Goal: Task Accomplishment & Management: Manage account settings

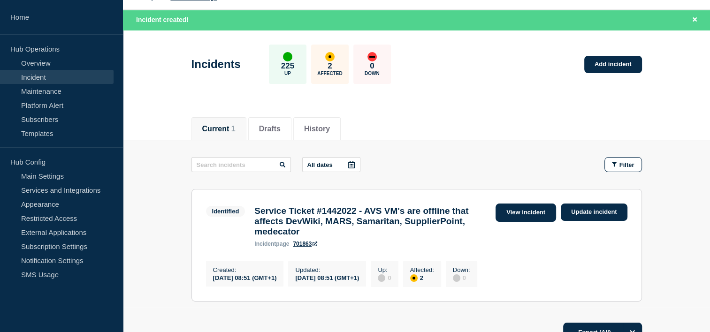
click at [530, 208] on link "View incident" at bounding box center [526, 213] width 61 height 18
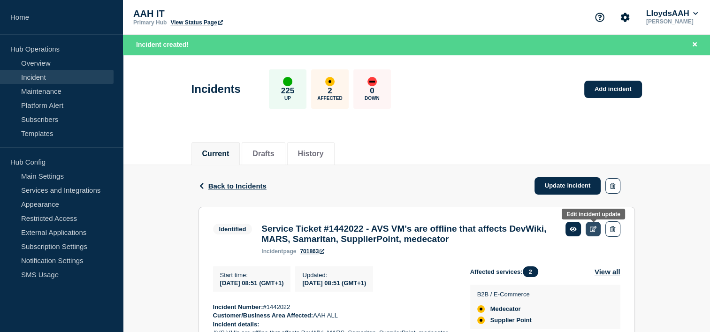
click at [592, 228] on icon at bounding box center [593, 229] width 7 height 6
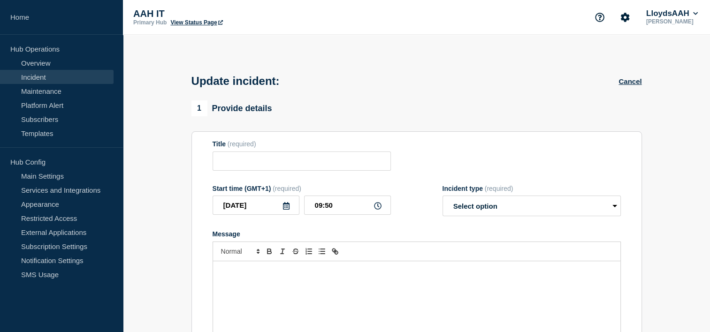
type input "Service Ticket #1442022 - AVS VM's are offline that affects DevWiki, MARS, Sama…"
type input "08:51"
select select "identified"
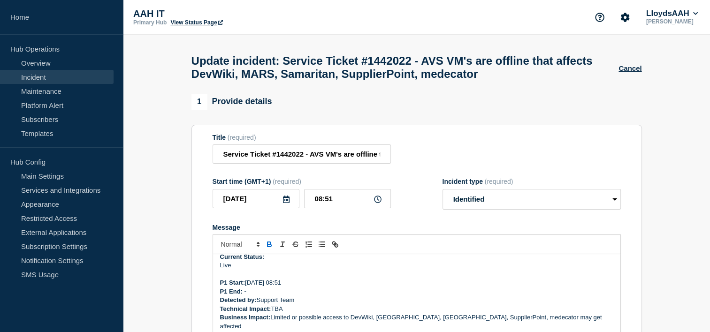
scroll to position [89, 0]
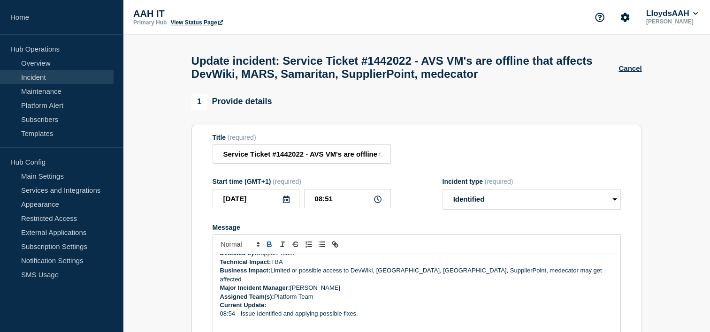
click at [279, 267] on p "Technical Impact: TBA" at bounding box center [416, 262] width 393 height 8
paste div "Message"
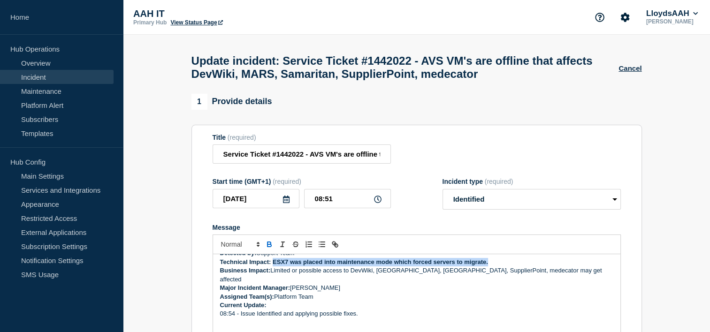
click at [273, 266] on strong "Technical Impact: ESX7 was placed into maintenance mode which forced servers to…" at bounding box center [354, 262] width 268 height 7
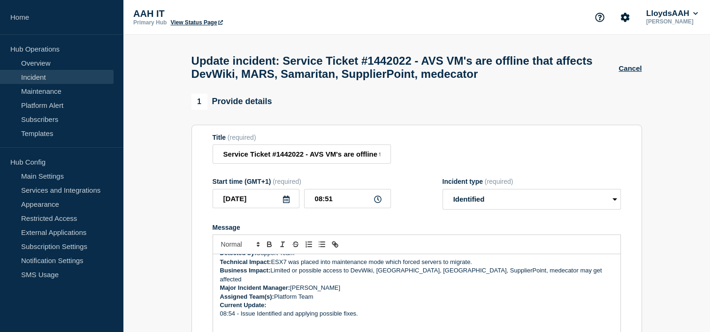
click at [332, 274] on p "Business Impact: Limited or possible access to DevWiki, [GEOGRAPHIC_DATA], Sama…" at bounding box center [416, 275] width 393 height 17
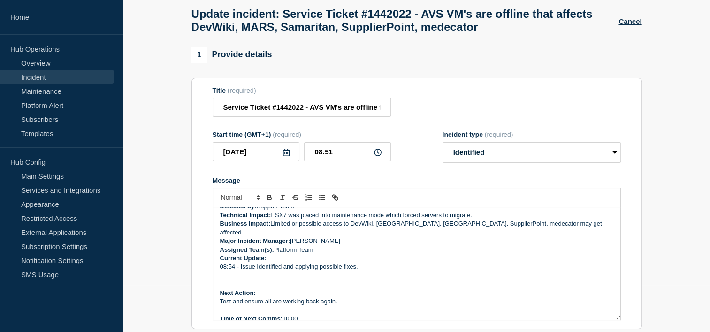
click at [381, 254] on p "Current Update:" at bounding box center [416, 258] width 393 height 8
click at [299, 251] on div "Incident Number: #1442022 Customer/Business Area Affected: AAH ALL Incident det…" at bounding box center [417, 264] width 408 height 113
click at [282, 258] on p "Current Update:" at bounding box center [416, 258] width 393 height 8
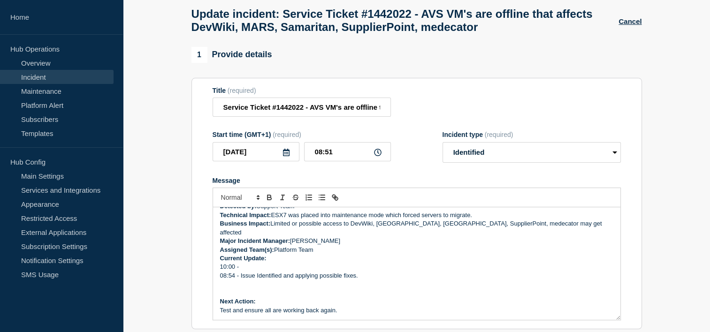
drag, startPoint x: 255, startPoint y: 268, endPoint x: 246, endPoint y: 260, distance: 11.3
click at [246, 260] on div "Incident Number: #1442022 Customer/Business Area Affected: AAH ALL Incident det…" at bounding box center [417, 264] width 408 height 113
click at [251, 264] on p "10:00 -" at bounding box center [416, 267] width 393 height 8
click at [404, 258] on p "Current Update:" at bounding box center [416, 258] width 393 height 8
click at [400, 272] on p "08:54 - Issue Identified and applying possible fixes." at bounding box center [416, 276] width 393 height 8
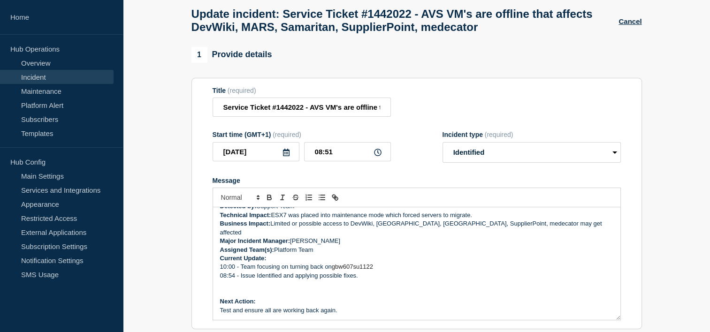
click at [399, 263] on p "10:00 - Team focusing on turning back on gbw607su1122" at bounding box center [416, 267] width 393 height 8
click at [304, 265] on p "10:00 - Team focusing on turning back on gbw607su1122 (Medecator)" at bounding box center [416, 267] width 393 height 8
click at [485, 263] on p "10:00 - Team focusing on migrating and turning back on gbw607su1122 (Medecator)" at bounding box center [416, 267] width 393 height 8
click at [462, 266] on p "10:00 - Team focusing on migrating and turning back on gbw607su1122 (Medecator)." at bounding box center [416, 267] width 393 height 8
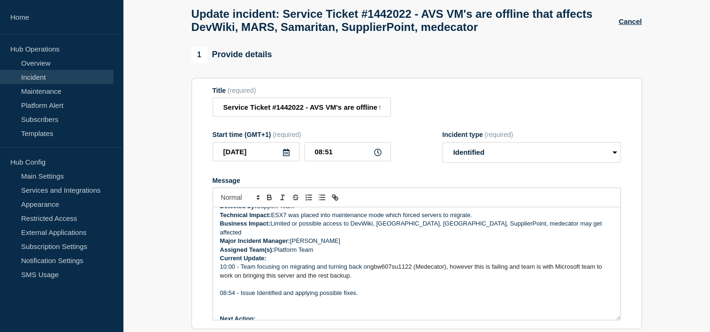
click at [362, 274] on p "10:00 - Team focusing on migrating and turning back on gbw607su1122 (Medecator)…" at bounding box center [416, 271] width 393 height 17
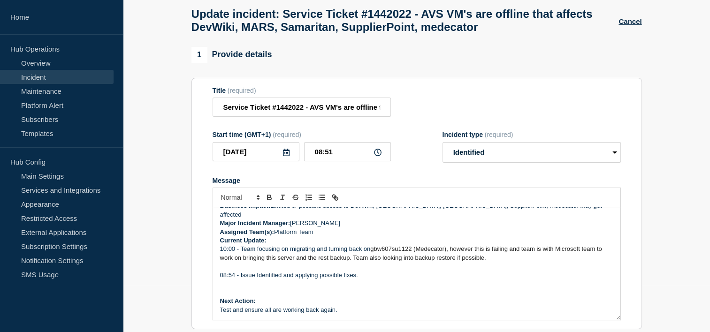
scroll to position [115, 0]
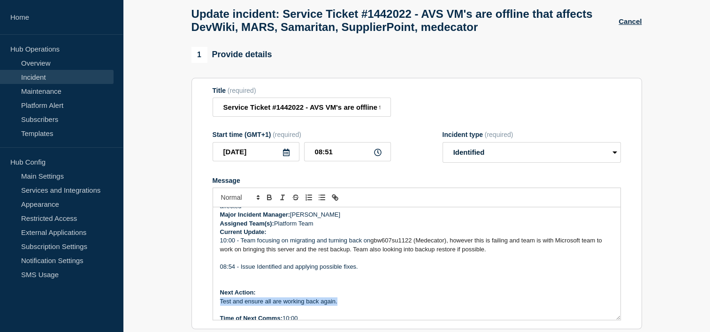
drag, startPoint x: 339, startPoint y: 298, endPoint x: 220, endPoint y: 297, distance: 119.3
click at [220, 298] on p "Test and ensure all are working back again." at bounding box center [416, 302] width 393 height 8
click at [323, 292] on p "Next Action:" at bounding box center [416, 293] width 393 height 8
click at [331, 302] on p "Work with Microsoft support team." at bounding box center [416, 302] width 393 height 8
click at [327, 283] on p "Message" at bounding box center [416, 284] width 393 height 8
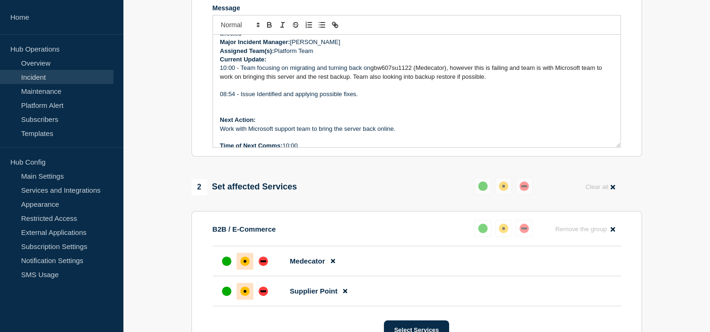
scroll to position [235, 0]
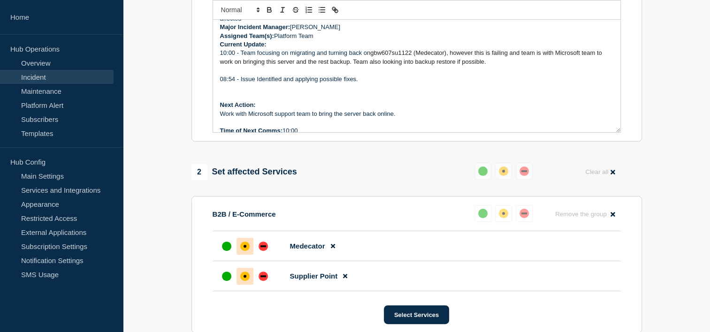
drag, startPoint x: 315, startPoint y: 128, endPoint x: 287, endPoint y: 129, distance: 27.3
click at [287, 129] on p "Time of Next Comms: 10:00" at bounding box center [416, 131] width 393 height 8
click at [289, 128] on p "Time of Next Comms: 10:00" at bounding box center [416, 131] width 393 height 8
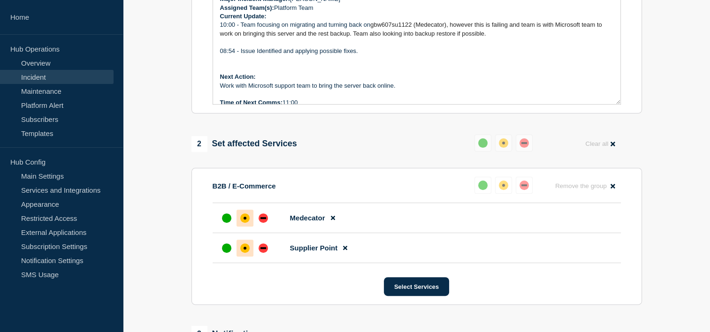
scroll to position [188, 0]
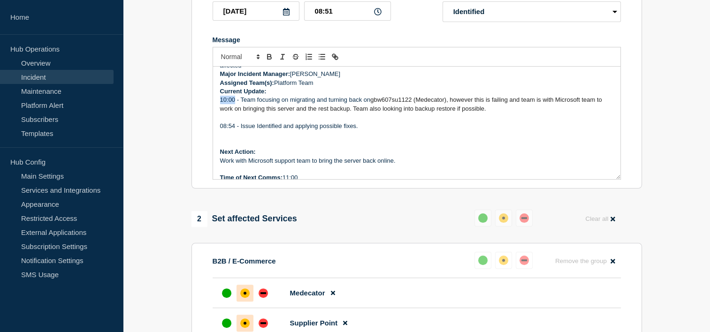
drag, startPoint x: 235, startPoint y: 95, endPoint x: 216, endPoint y: 99, distance: 19.6
click at [216, 99] on div "Incident Number: #1442022 Customer/Business Area Affected: AAH ALL Incident det…" at bounding box center [417, 123] width 408 height 113
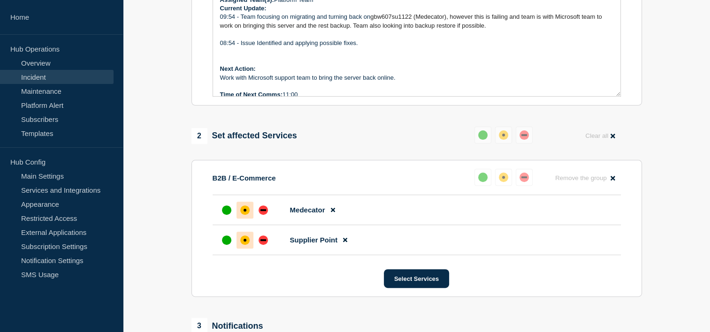
scroll to position [400, 0]
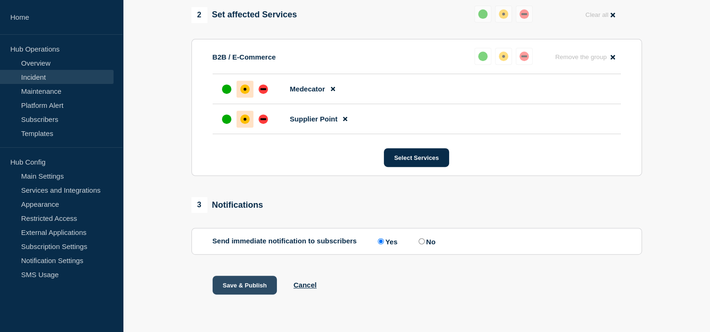
click at [249, 280] on button "Save & Publish" at bounding box center [245, 285] width 65 height 19
